Goal: Task Accomplishment & Management: Use online tool/utility

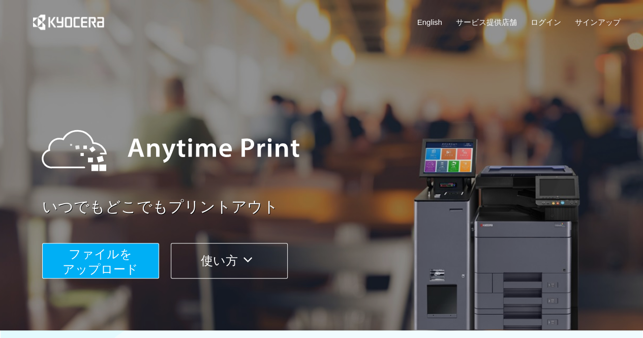
click at [111, 261] on span "ファイルを ​​アップロード" at bounding box center [101, 261] width 76 height 29
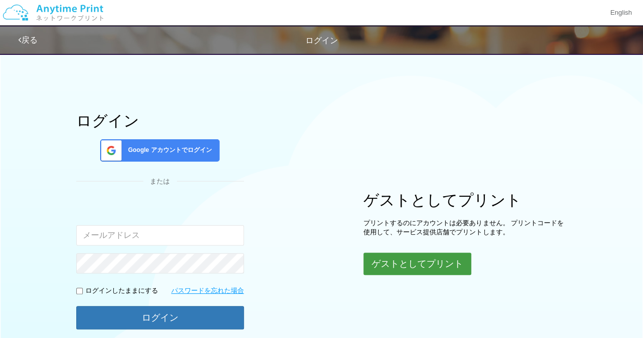
click at [392, 263] on button "ゲストとしてプリント" at bounding box center [417, 264] width 108 height 22
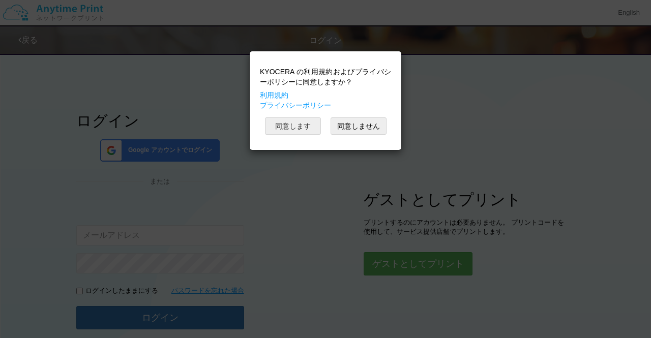
click at [280, 127] on button "同意します" at bounding box center [293, 125] width 56 height 17
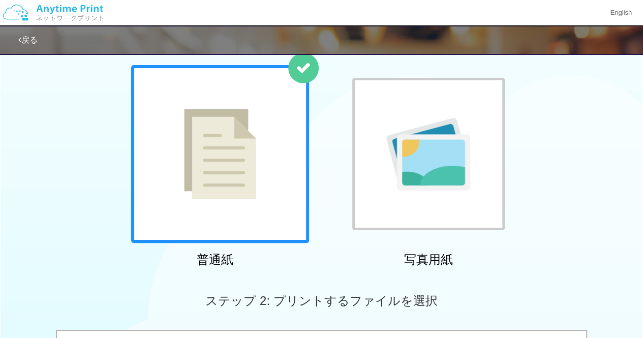
scroll to position [102, 0]
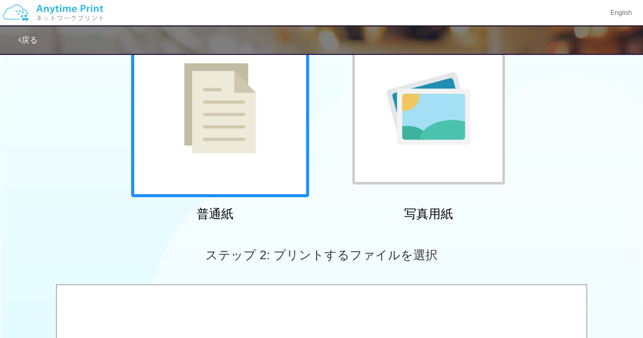
click at [263, 149] on div at bounding box center [220, 108] width 178 height 178
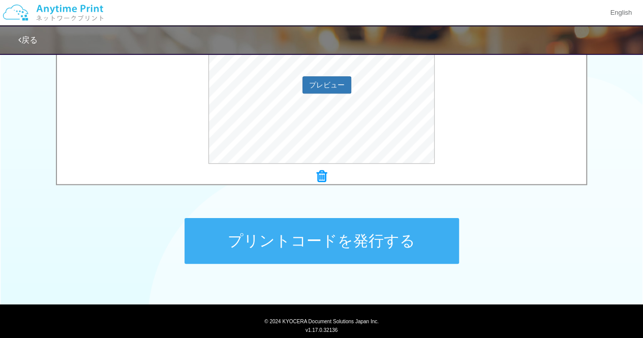
scroll to position [407, 0]
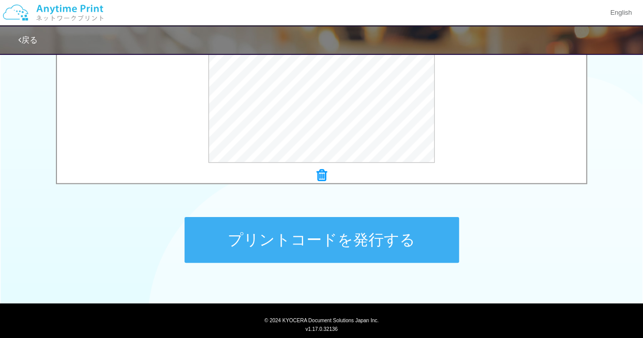
click at [376, 238] on button "プリントコードを発行する" at bounding box center [322, 240] width 274 height 46
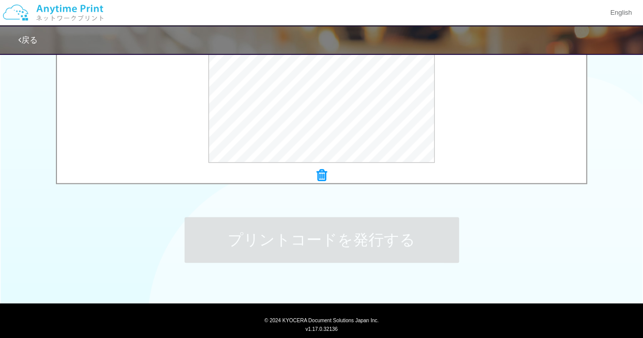
scroll to position [0, 0]
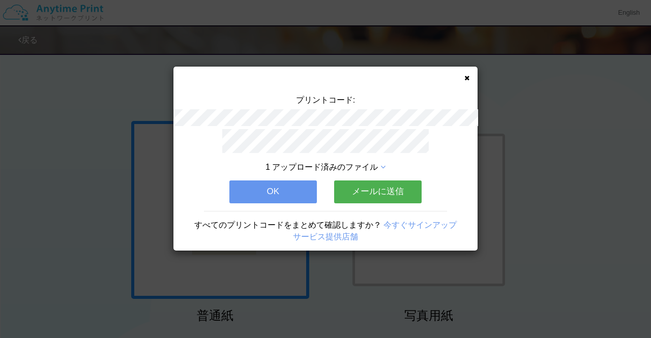
click at [367, 187] on button "メールに送信" at bounding box center [377, 191] width 87 height 22
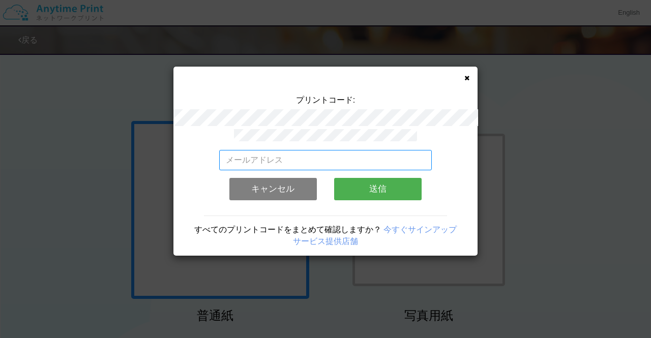
click at [302, 155] on input "email" at bounding box center [325, 160] width 213 height 20
type input "[EMAIL_ADDRESS][DOMAIN_NAME]"
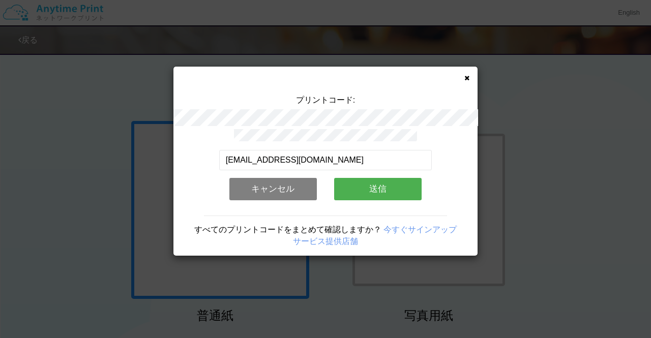
click at [383, 182] on button "送信" at bounding box center [377, 189] width 87 height 22
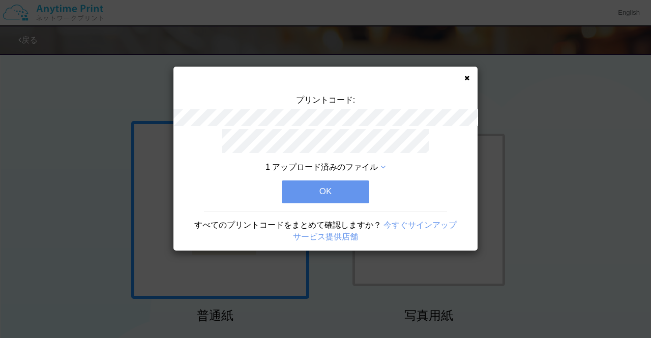
click at [335, 185] on button "OK" at bounding box center [325, 191] width 87 height 22
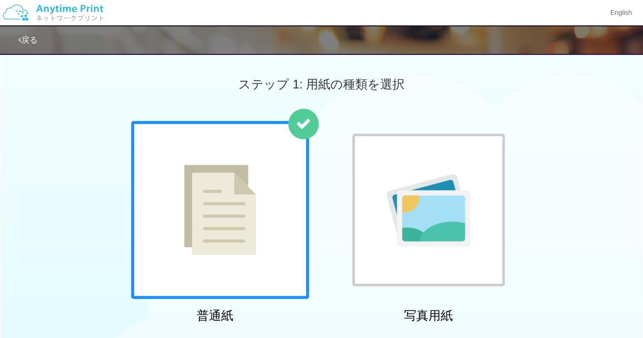
click at [271, 210] on div at bounding box center [220, 210] width 178 height 178
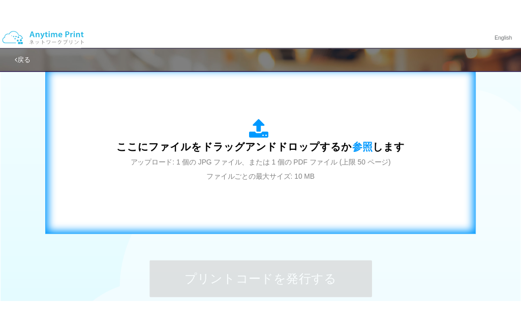
scroll to position [356, 0]
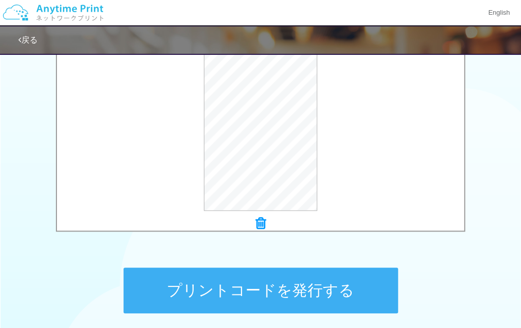
click at [290, 289] on button "プリントコードを発行する" at bounding box center [261, 291] width 274 height 46
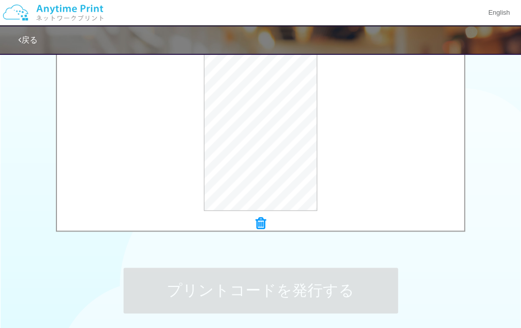
scroll to position [0, 0]
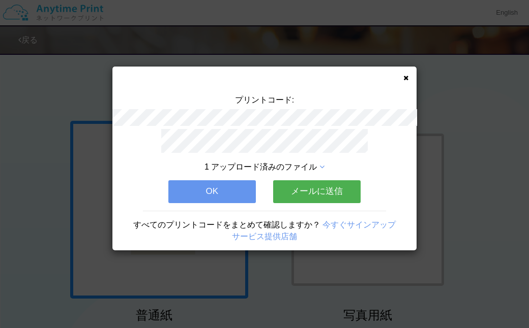
click at [237, 180] on button "OK" at bounding box center [211, 191] width 87 height 22
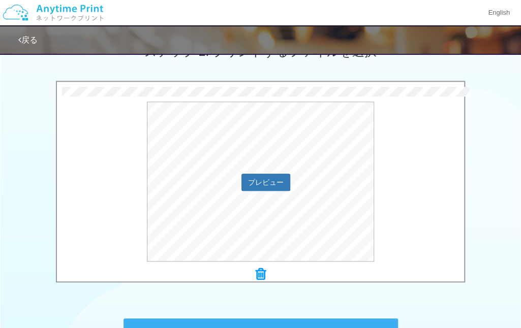
scroll to position [356, 0]
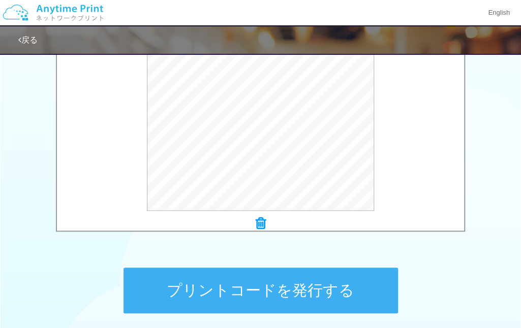
click at [277, 284] on button "プリントコードを発行する" at bounding box center [261, 291] width 274 height 46
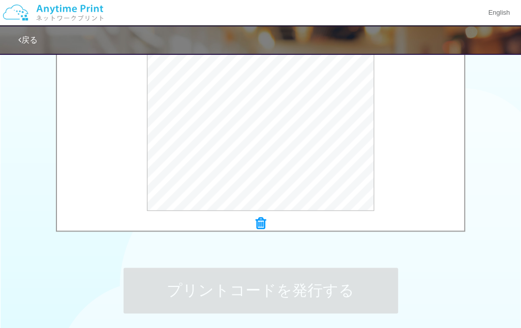
scroll to position [0, 0]
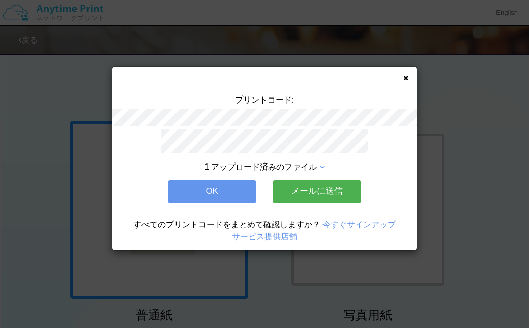
click at [208, 189] on button "OK" at bounding box center [211, 191] width 87 height 22
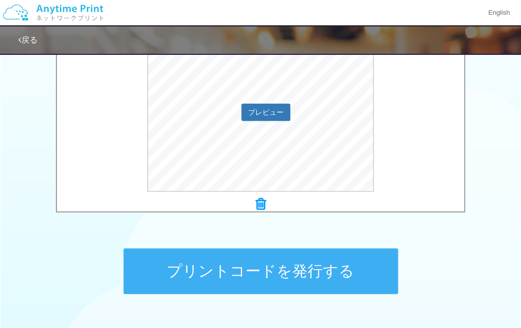
scroll to position [444, 0]
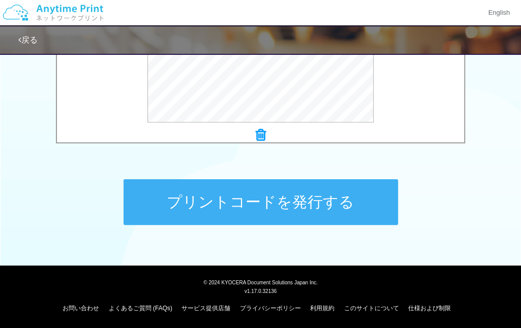
click at [300, 191] on button "プリントコードを発行する" at bounding box center [261, 202] width 274 height 46
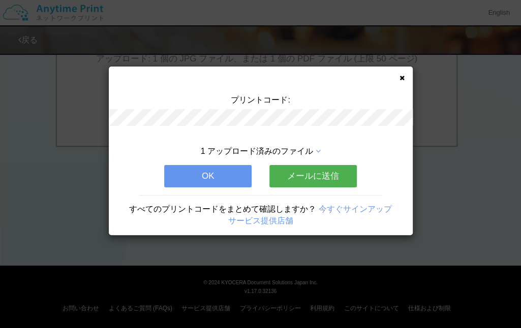
scroll to position [0, 0]
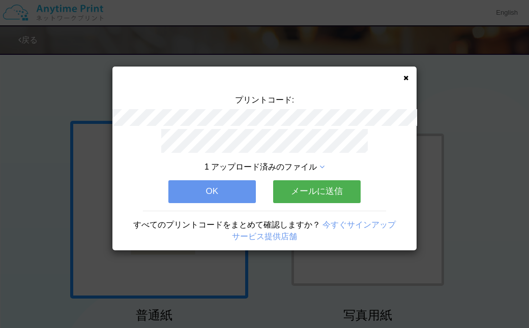
click at [408, 76] on icon at bounding box center [405, 78] width 5 height 7
